Goal: Information Seeking & Learning: Stay updated

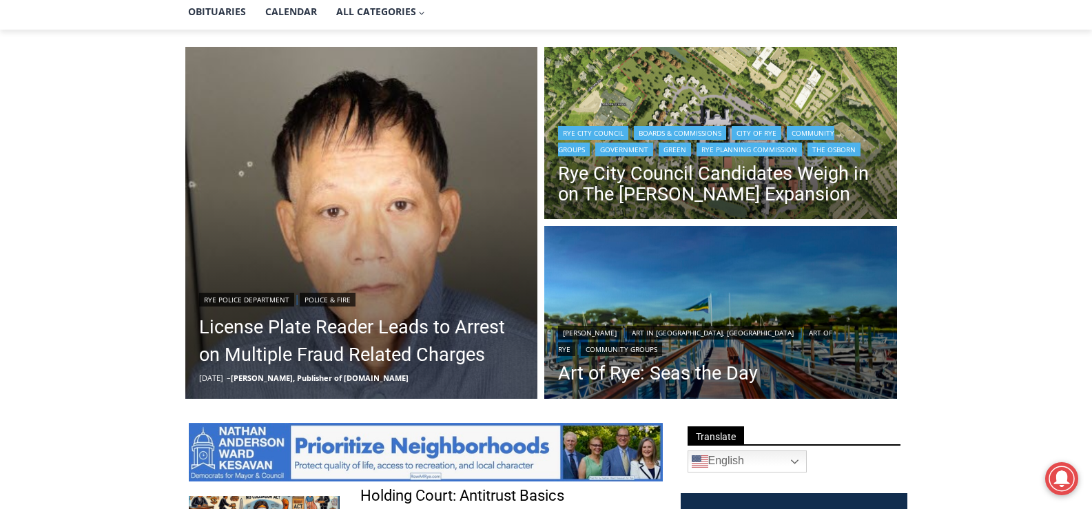
scroll to position [344, 0]
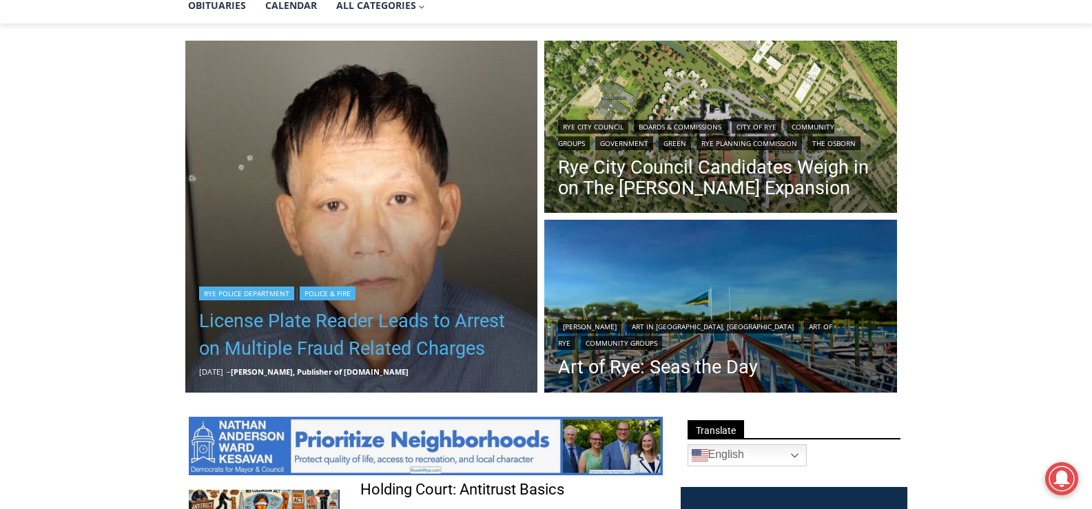
click at [387, 342] on link "License Plate Reader Leads to Arrest on Multiple Fraud Related Charges" at bounding box center [361, 334] width 325 height 55
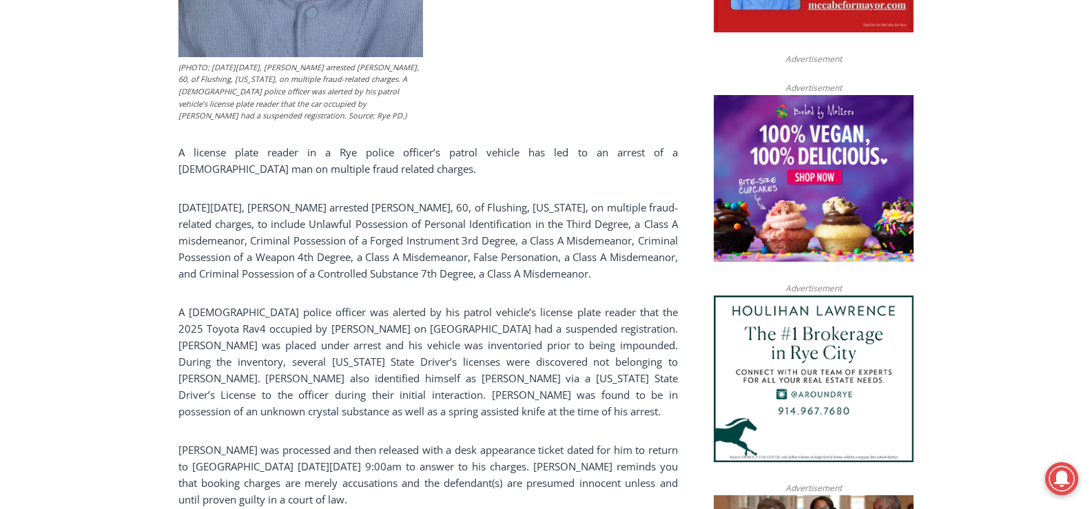
scroll to position [896, 0]
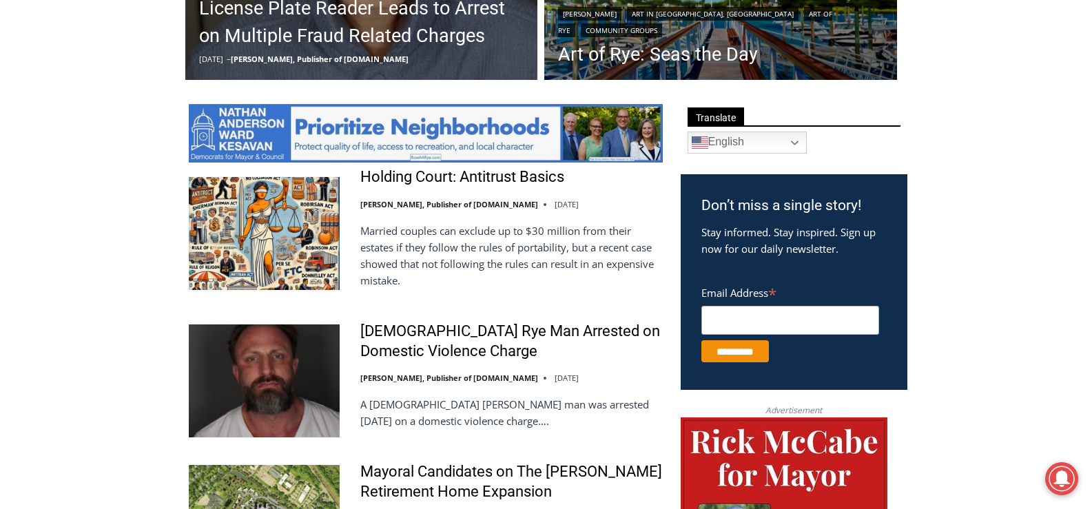
scroll to position [679, 0]
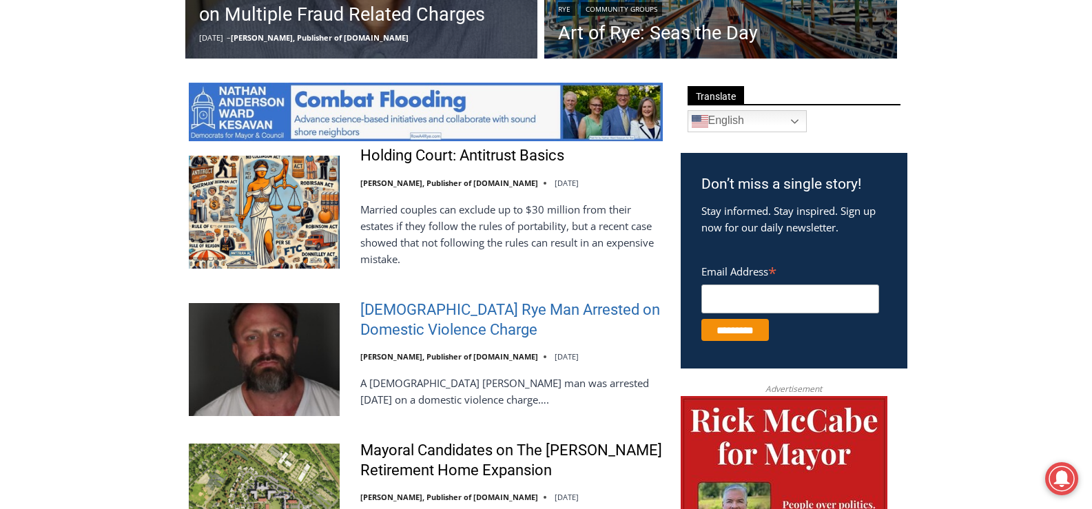
click at [486, 309] on link "[DEMOGRAPHIC_DATA] Rye Man Arrested on Domestic Violence Charge" at bounding box center [511, 319] width 302 height 39
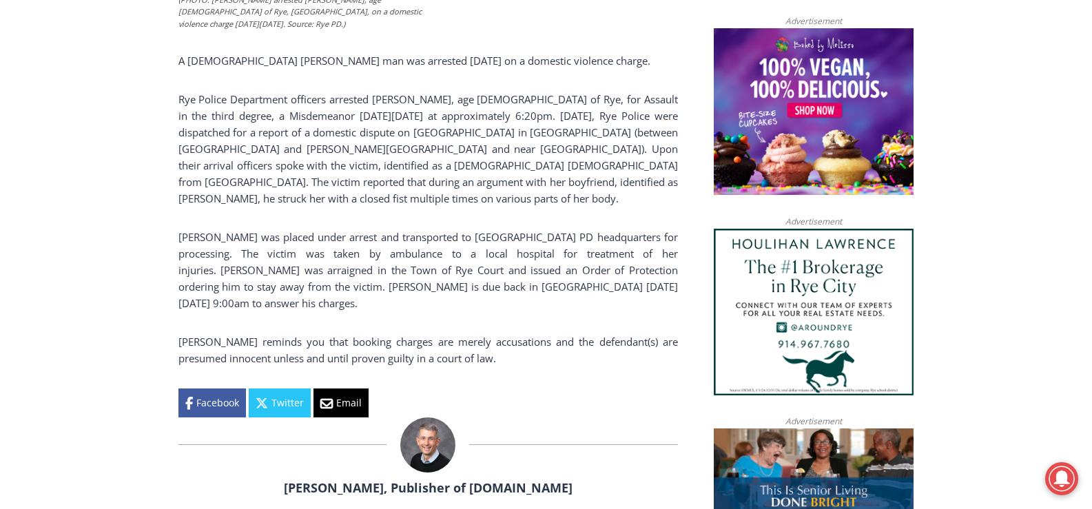
scroll to position [896, 0]
